Goal: Contribute content

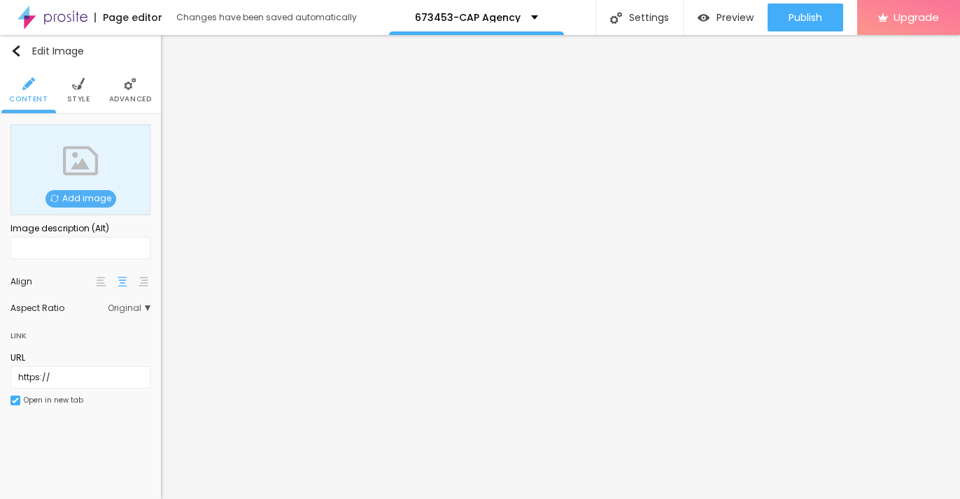
click at [91, 195] on span "Add image" at bounding box center [80, 198] width 71 height 17
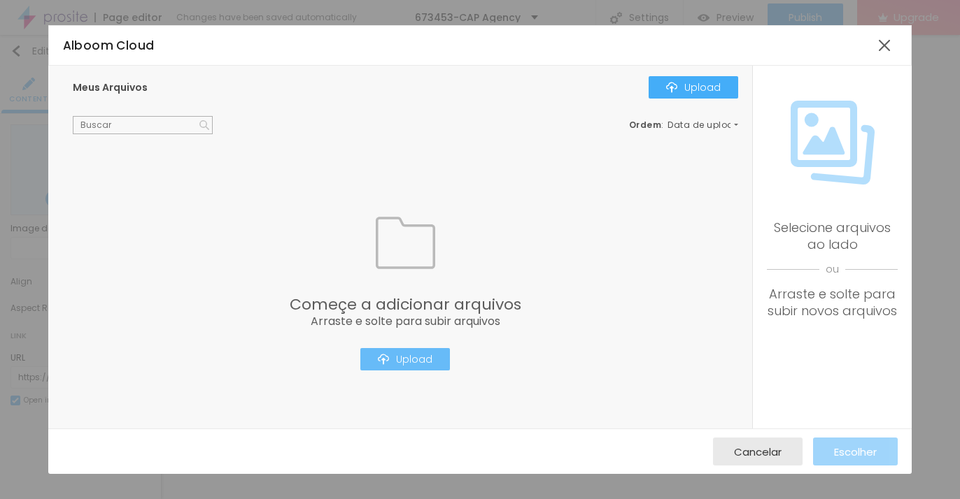
click at [384, 360] on img "button" at bounding box center [383, 359] width 11 height 11
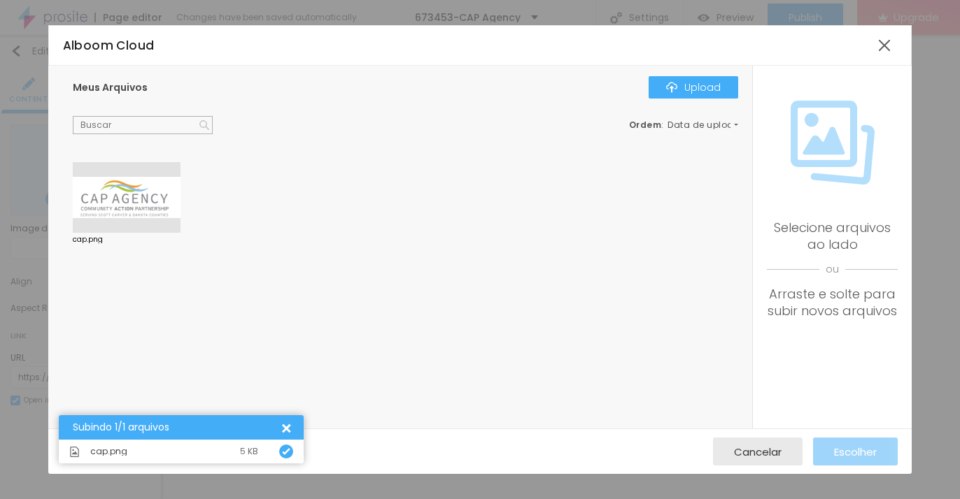
click at [115, 200] on div at bounding box center [127, 197] width 108 height 71
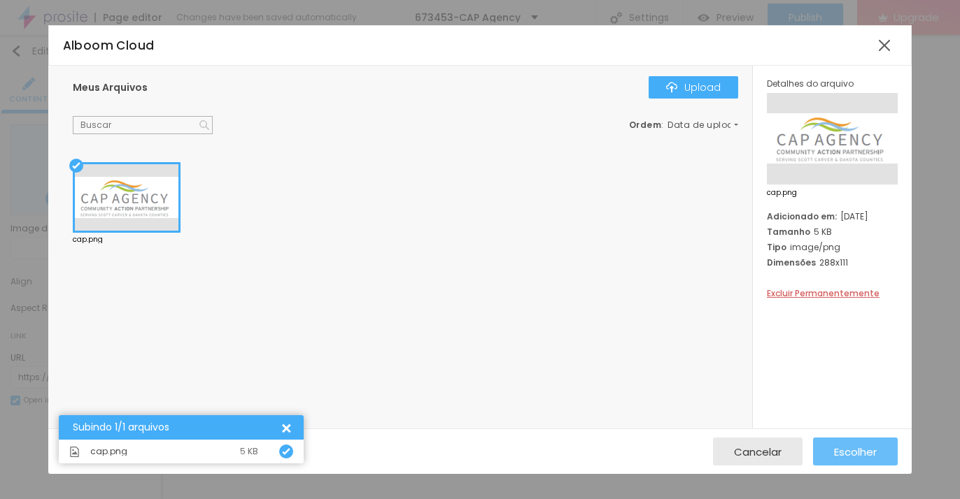
click at [847, 460] on div "Escolher" at bounding box center [855, 452] width 43 height 28
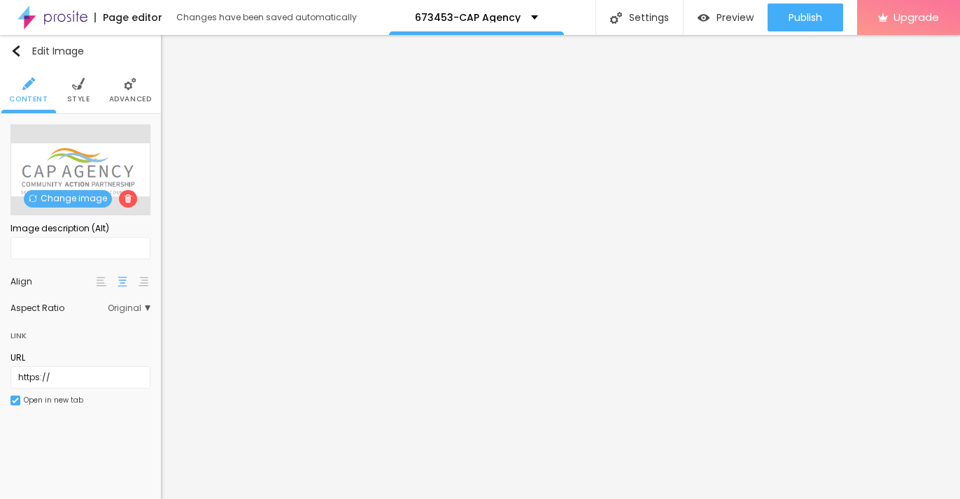
click at [77, 88] on img at bounding box center [78, 84] width 13 height 13
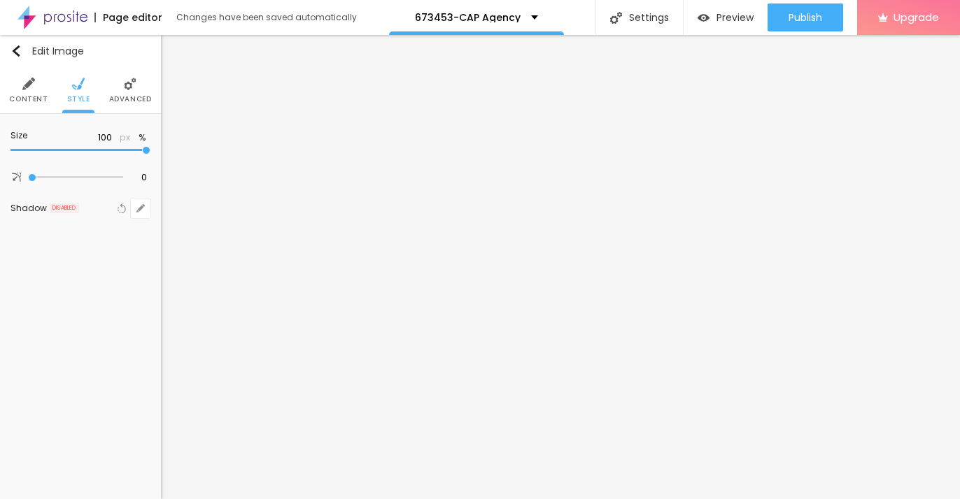
type input "20"
click at [30, 154] on input "range" at bounding box center [80, 150] width 140 height 7
type input "15"
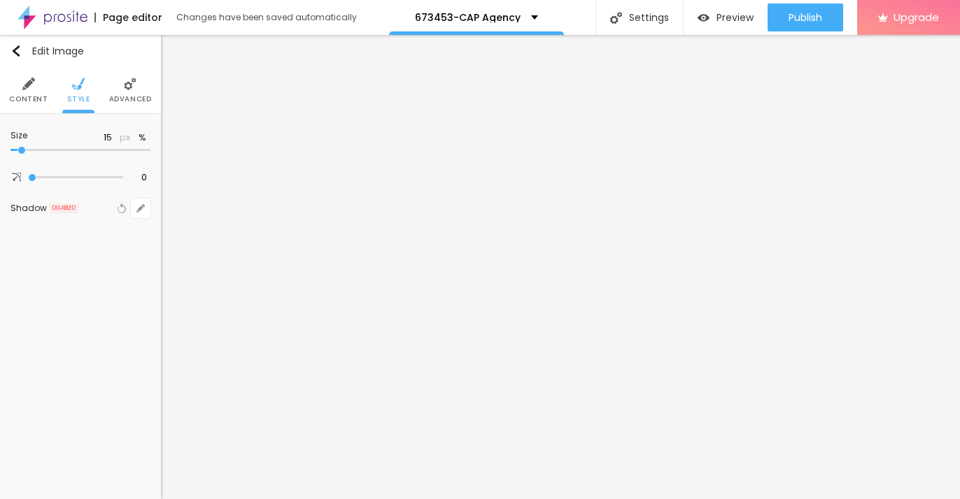
click at [24, 154] on input "range" at bounding box center [80, 150] width 140 height 7
type input "10"
drag, startPoint x: 24, startPoint y: 157, endPoint x: -26, endPoint y: 158, distance: 49.7
type input "10"
click at [10, 154] on input "range" at bounding box center [80, 150] width 140 height 7
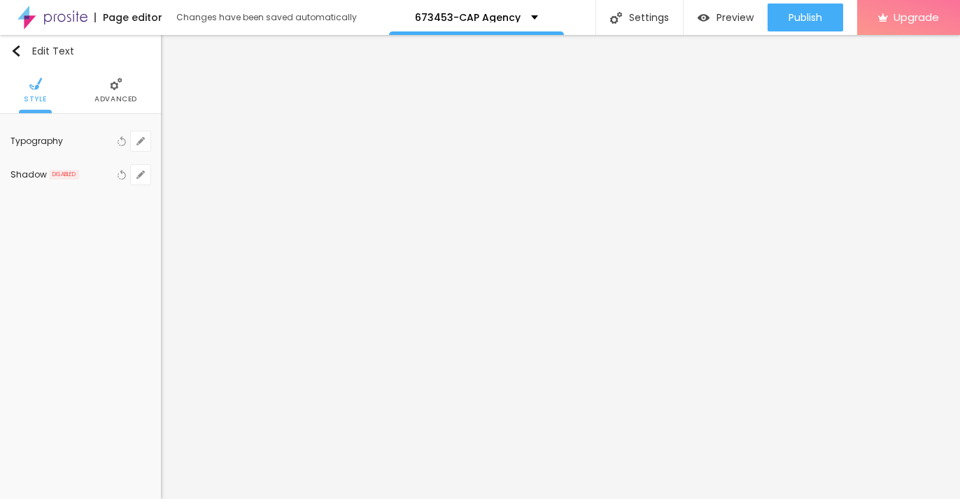
click at [32, 81] on img at bounding box center [35, 84] width 13 height 13
click at [115, 86] on img at bounding box center [116, 84] width 13 height 13
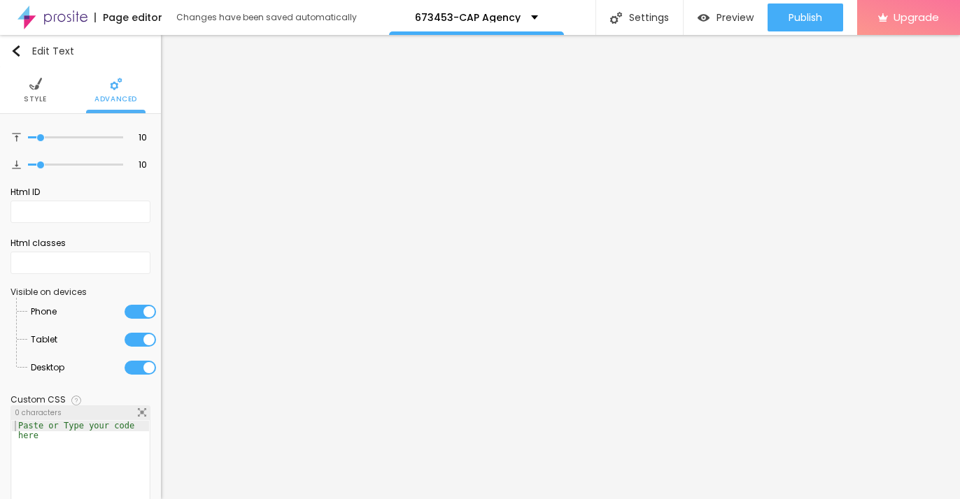
click at [38, 97] on span "Style" at bounding box center [35, 99] width 23 height 7
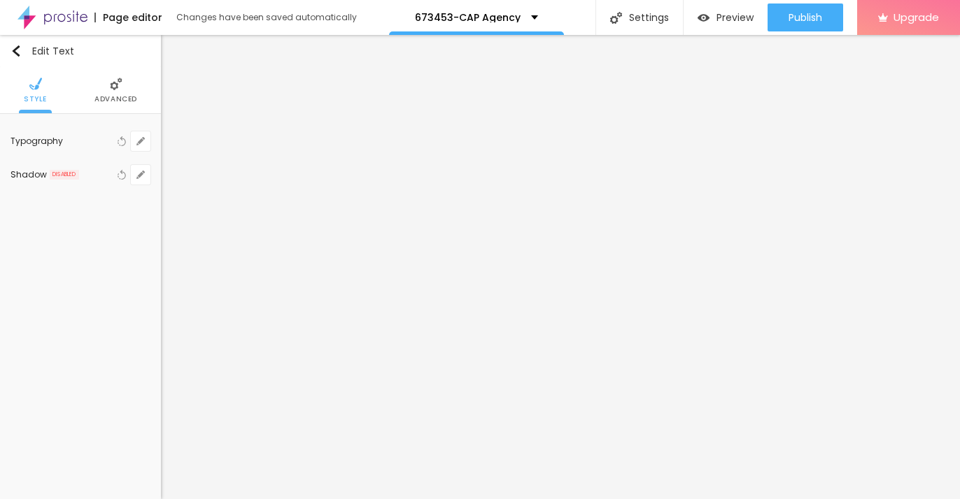
click at [38, 90] on img at bounding box center [35, 84] width 13 height 13
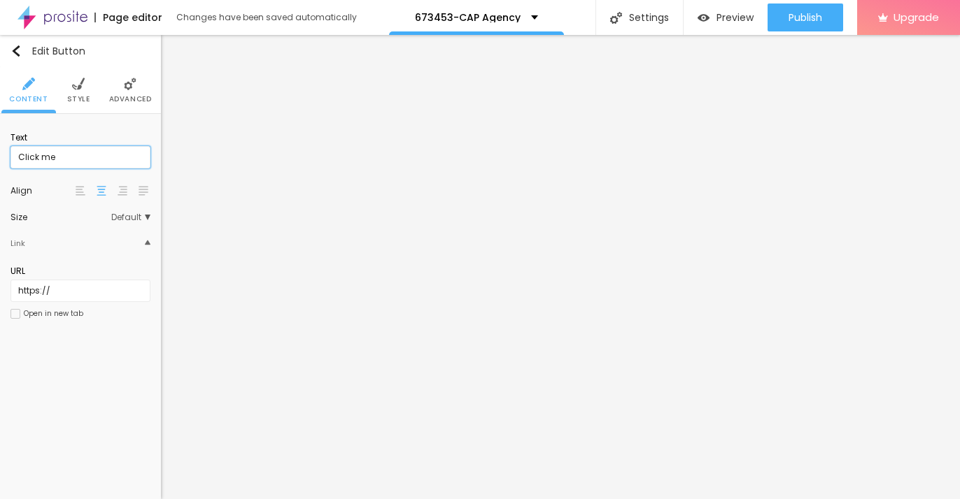
click at [78, 157] on input "Click me" at bounding box center [80, 157] width 140 height 22
paste input "→ VIEW DOCUMENT HERE"
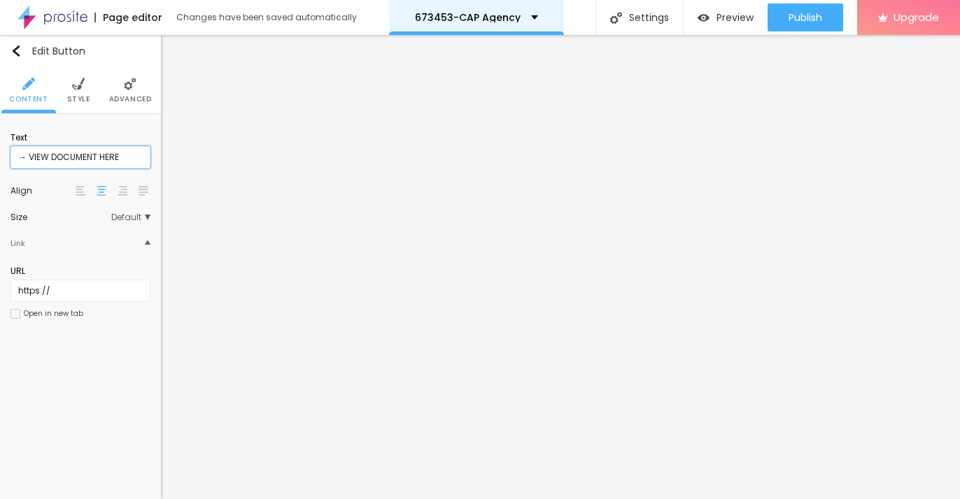
type input "→ VIEW DOCUMENT HERE"
click at [72, 90] on img at bounding box center [78, 84] width 13 height 13
click at [94, 162] on input "→ VIEW DOCUMENT HERE" at bounding box center [80, 157] width 140 height 22
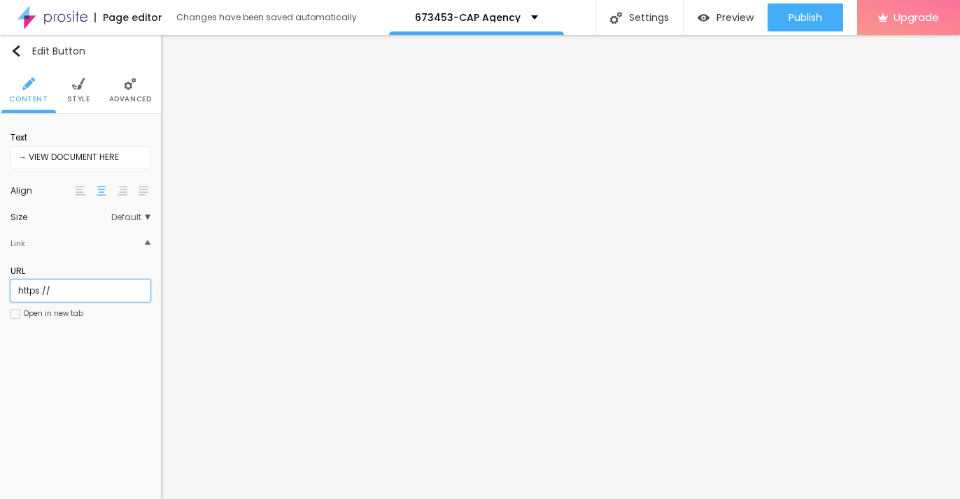
click at [66, 292] on input "https://" at bounding box center [80, 291] width 140 height 22
paste input "[DOMAIN_NAME][URL]"
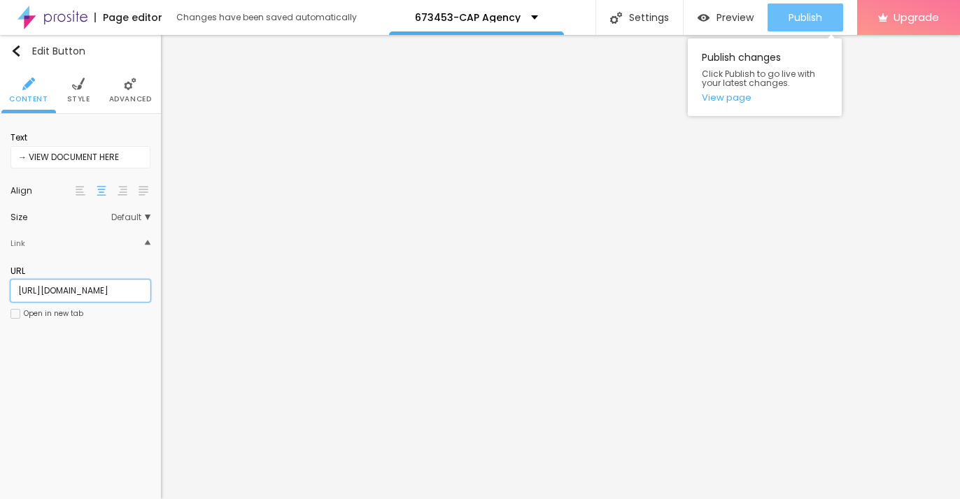
type input "[URL][DOMAIN_NAME]"
click at [805, 15] on span "Publish" at bounding box center [805, 17] width 34 height 11
